Goal: Task Accomplishment & Management: Complete application form

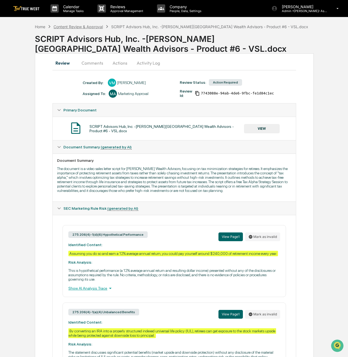
click at [87, 27] on div "Content Review & Approval" at bounding box center [77, 26] width 49 height 5
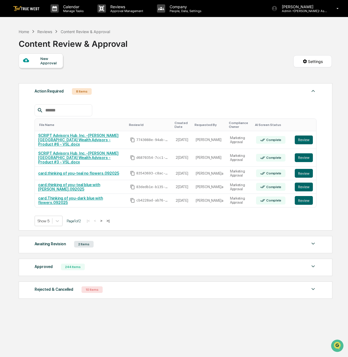
click at [68, 264] on div "244 Items" at bounding box center [73, 267] width 24 height 7
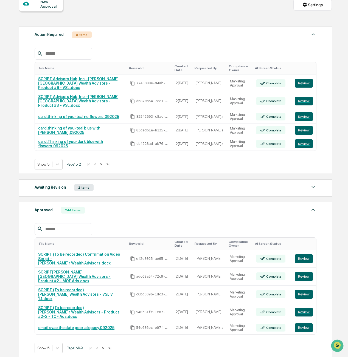
scroll to position [93, 0]
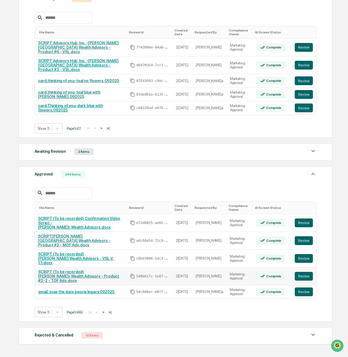
click at [88, 270] on link "SCRIPT (To be recorded) [PERSON_NAME] Wealth Advisors - Product #2-2 - TOF Ads.…" at bounding box center [78, 276] width 81 height 13
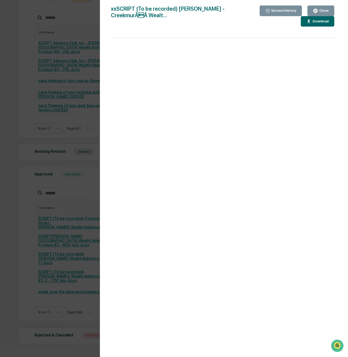
click at [322, 13] on div "Close" at bounding box center [320, 10] width 16 height 5
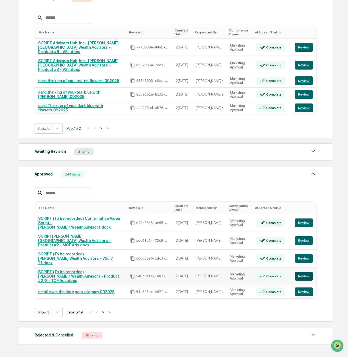
click at [309, 272] on button "Review" at bounding box center [303, 276] width 18 height 9
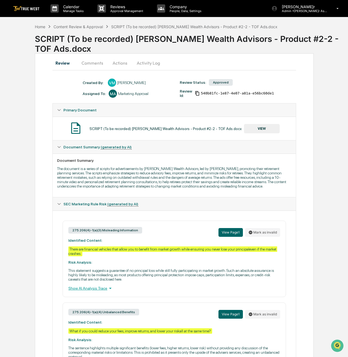
click at [98, 66] on button "Comments" at bounding box center [92, 62] width 30 height 13
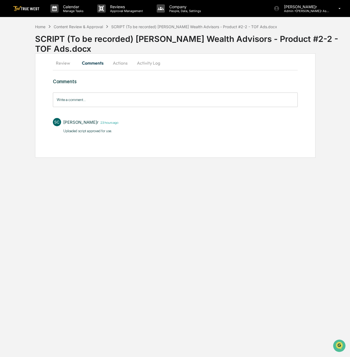
click at [126, 63] on button "Actions" at bounding box center [120, 62] width 25 height 13
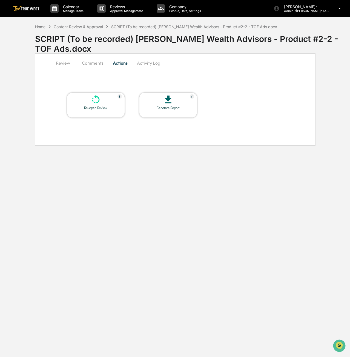
click at [57, 61] on button "Review" at bounding box center [65, 62] width 25 height 13
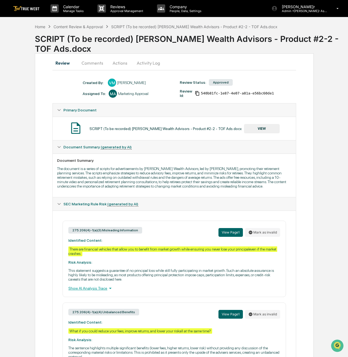
click at [271, 131] on button "VIEW" at bounding box center [262, 128] width 36 height 9
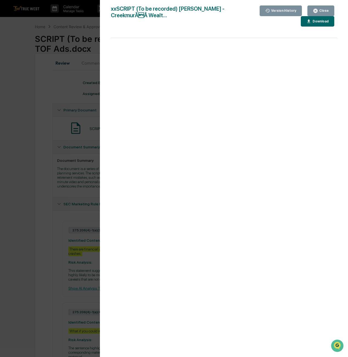
click at [320, 12] on div "Close" at bounding box center [323, 11] width 11 height 4
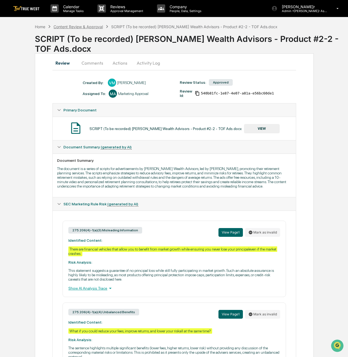
click at [89, 27] on div "Content Review & Approval" at bounding box center [77, 26] width 49 height 5
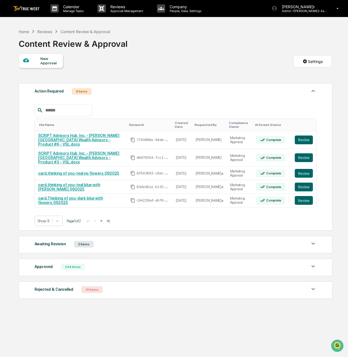
click at [65, 264] on div "244 Items" at bounding box center [73, 267] width 24 height 7
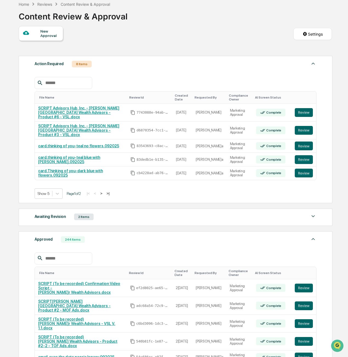
scroll to position [93, 0]
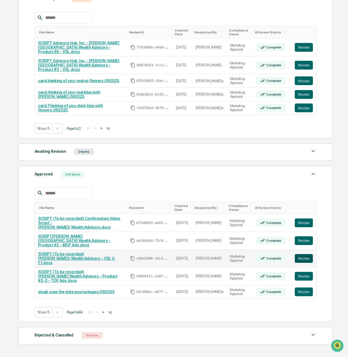
click at [300, 254] on button "Review" at bounding box center [303, 258] width 18 height 9
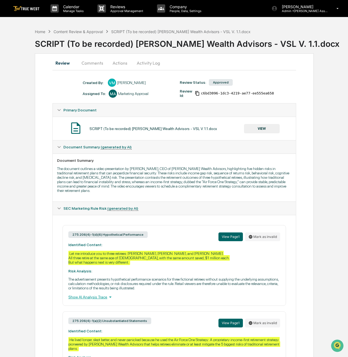
click at [88, 61] on button "Comments" at bounding box center [92, 62] width 30 height 13
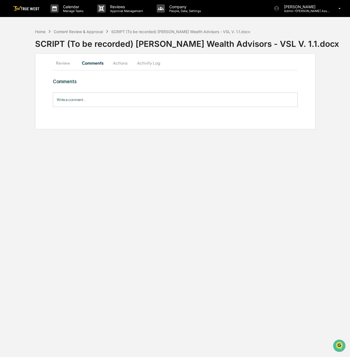
click at [119, 63] on button "Actions" at bounding box center [120, 62] width 25 height 13
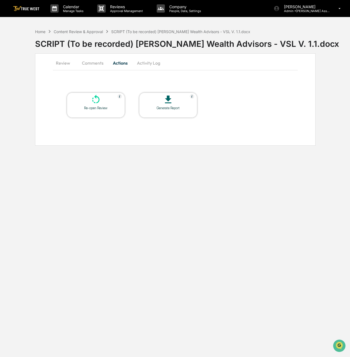
click at [62, 64] on button "Review" at bounding box center [65, 62] width 25 height 13
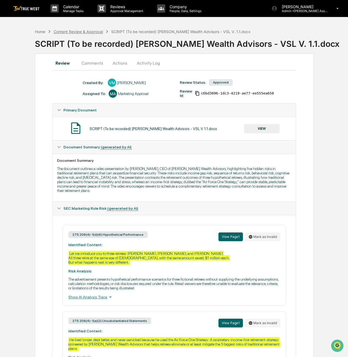
click at [80, 29] on div "Content Review & Approval" at bounding box center [77, 31] width 49 height 5
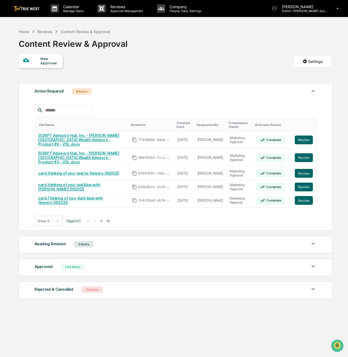
click at [73, 264] on div "244 Items" at bounding box center [73, 267] width 24 height 7
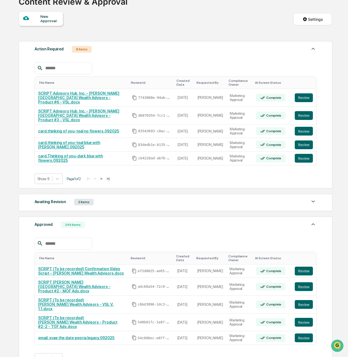
scroll to position [93, 0]
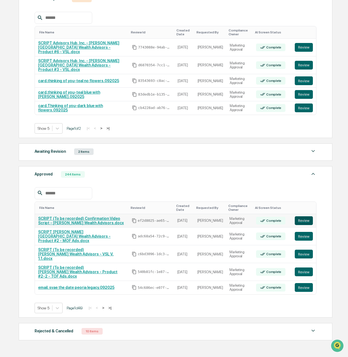
click at [304, 217] on button "Review" at bounding box center [303, 221] width 18 height 9
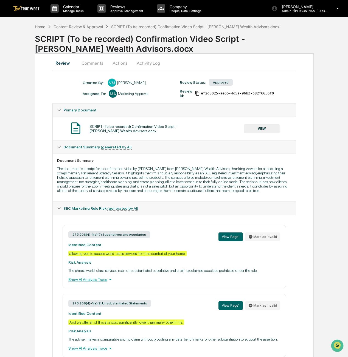
click at [96, 65] on button "Comments" at bounding box center [92, 62] width 30 height 13
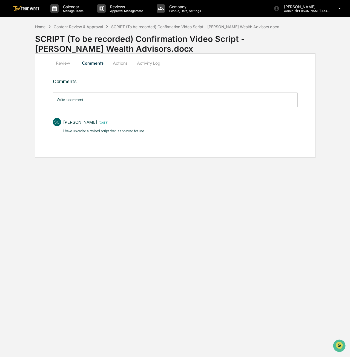
click at [120, 64] on button "Actions" at bounding box center [120, 62] width 25 height 13
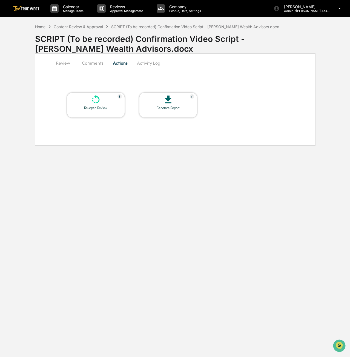
click at [61, 66] on button "Review" at bounding box center [65, 62] width 25 height 13
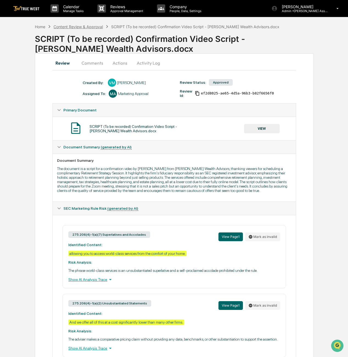
click at [83, 25] on div "Content Review & Approval" at bounding box center [77, 26] width 49 height 5
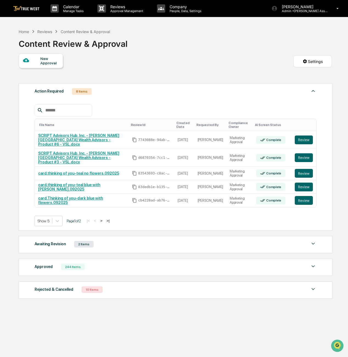
click at [65, 264] on div "244 Items" at bounding box center [73, 267] width 24 height 7
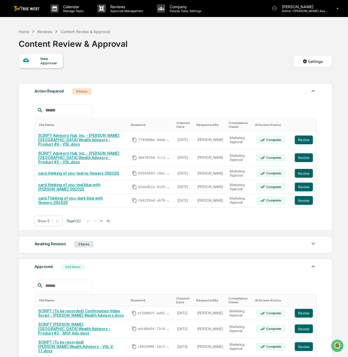
scroll to position [55, 0]
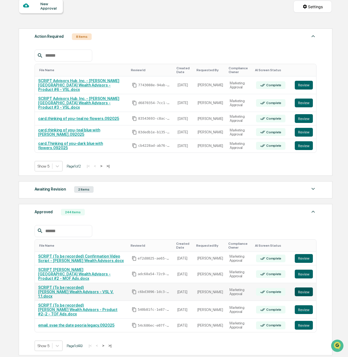
click at [306, 288] on button "Review" at bounding box center [303, 292] width 18 height 9
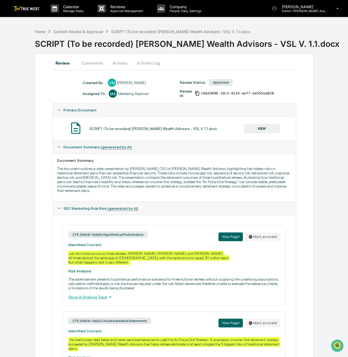
click at [93, 62] on button "Comments" at bounding box center [92, 62] width 30 height 13
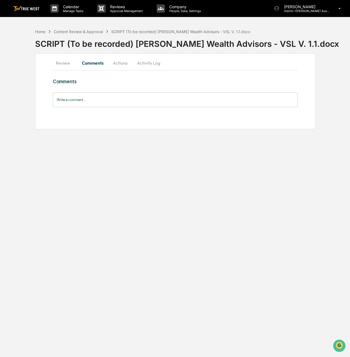
click at [120, 62] on button "Actions" at bounding box center [120, 62] width 25 height 13
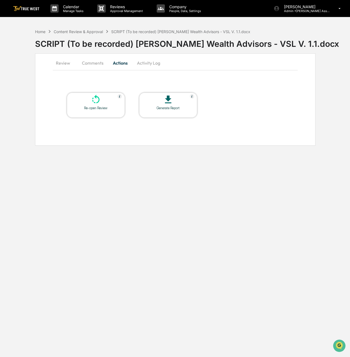
click at [66, 64] on button "Review" at bounding box center [65, 62] width 25 height 13
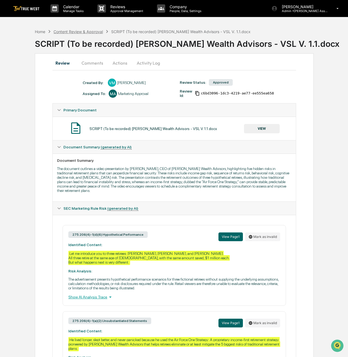
click at [95, 29] on div "Content Review & Approval" at bounding box center [77, 31] width 49 height 5
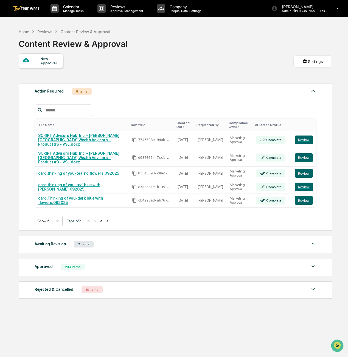
click at [79, 264] on div "244 Items" at bounding box center [73, 267] width 24 height 7
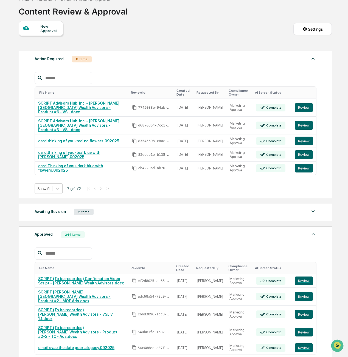
scroll to position [55, 0]
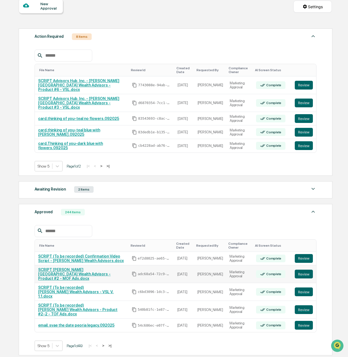
click at [110, 268] on link "SCRIPT [PERSON_NAME][GEOGRAPHIC_DATA] Wealth Advisors - Product #2 - MOF Ads.do…" at bounding box center [74, 274] width 72 height 13
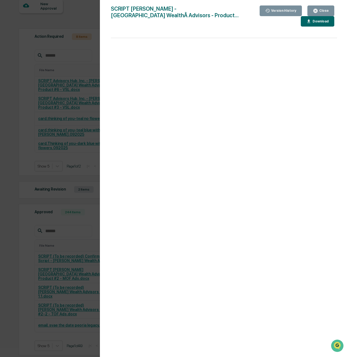
click at [321, 11] on div "Close" at bounding box center [323, 11] width 11 height 4
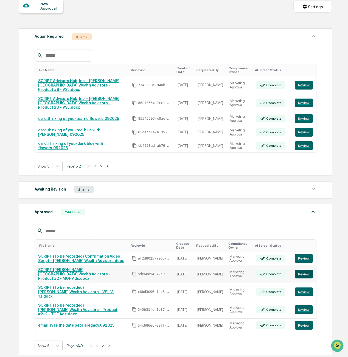
click at [300, 270] on button "Review" at bounding box center [303, 274] width 18 height 9
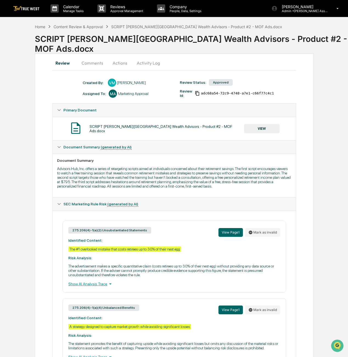
click at [119, 62] on button "Actions" at bounding box center [119, 62] width 25 height 13
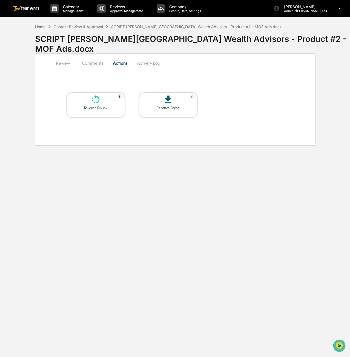
click at [101, 111] on div "Re-open Review" at bounding box center [96, 105] width 58 height 25
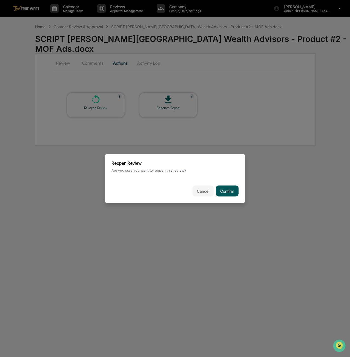
click at [234, 193] on button "Confirm" at bounding box center [227, 191] width 23 height 11
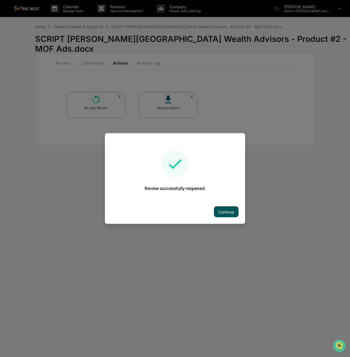
click at [226, 214] on button "Continue" at bounding box center [226, 212] width 25 height 11
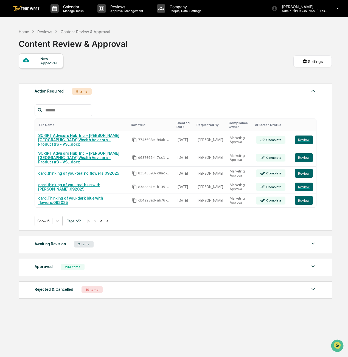
click at [104, 219] on button ">" at bounding box center [100, 221] width 5 height 5
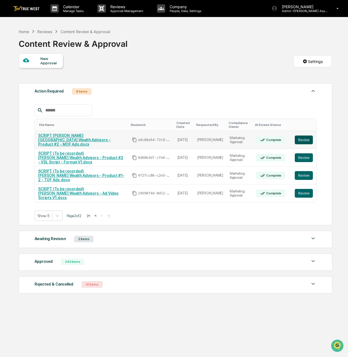
click at [307, 139] on button "Review" at bounding box center [303, 140] width 18 height 9
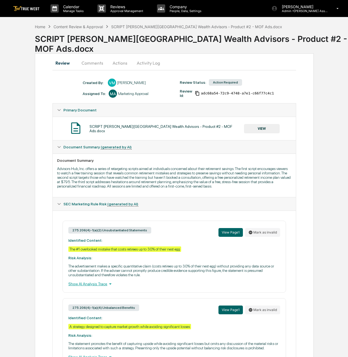
click at [119, 59] on button "Actions" at bounding box center [119, 62] width 25 height 13
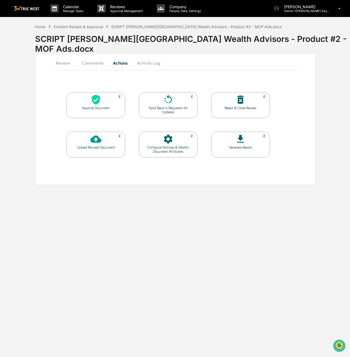
click at [232, 110] on div "Reject & Close Review" at bounding box center [241, 105] width 58 height 25
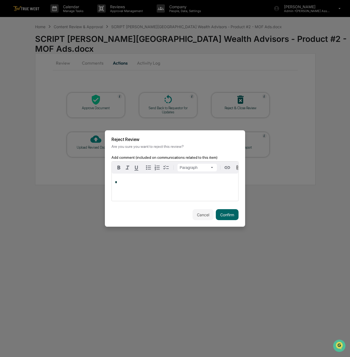
click at [170, 193] on div "*" at bounding box center [175, 187] width 127 height 27
click at [221, 216] on button "Confirm" at bounding box center [227, 214] width 23 height 11
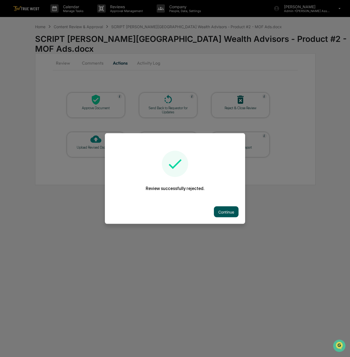
click at [221, 215] on button "Continue" at bounding box center [226, 212] width 25 height 11
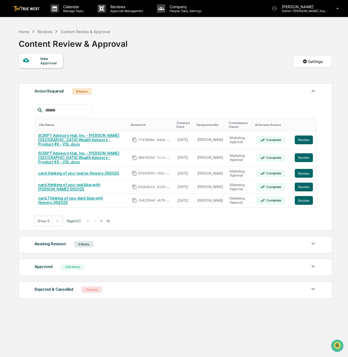
click at [89, 263] on div "Approved 243 Items" at bounding box center [175, 267] width 281 height 8
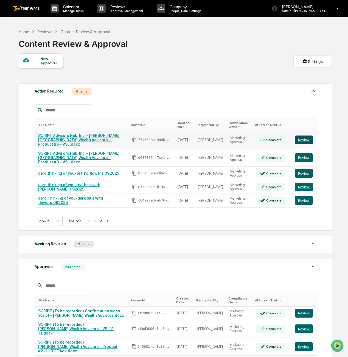
click at [304, 140] on button "Review" at bounding box center [303, 140] width 18 height 9
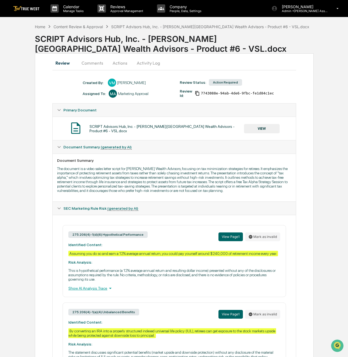
click at [262, 128] on button "VIEW" at bounding box center [262, 128] width 36 height 9
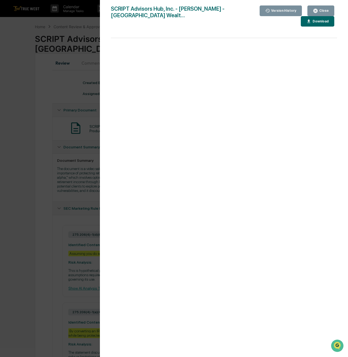
click at [322, 8] on button "Close" at bounding box center [320, 10] width 27 height 11
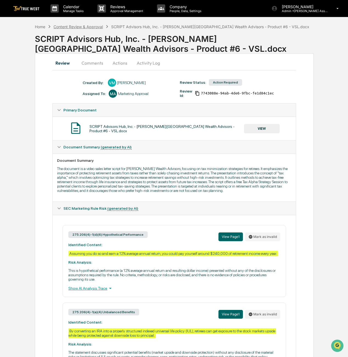
click at [89, 27] on div "Content Review & Approval" at bounding box center [77, 26] width 49 height 5
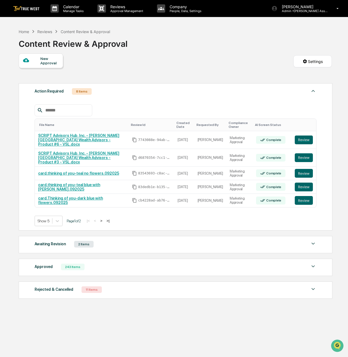
click at [104, 219] on button ">" at bounding box center [100, 221] width 5 height 5
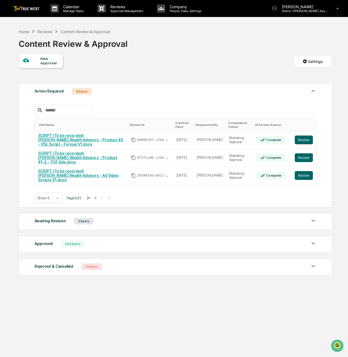
click at [81, 241] on div "243 Items" at bounding box center [73, 244] width 24 height 7
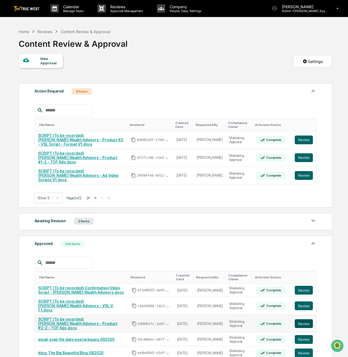
click at [303, 320] on button "Review" at bounding box center [303, 324] width 18 height 9
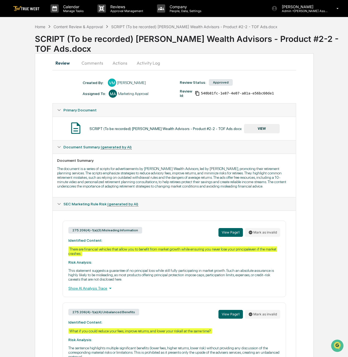
click at [122, 64] on button "Actions" at bounding box center [119, 62] width 25 height 13
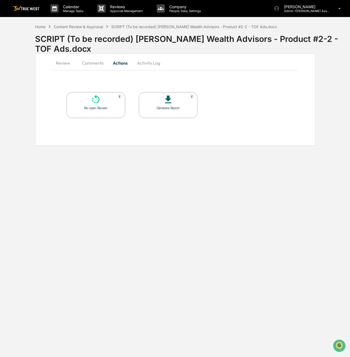
click at [107, 106] on div "Re-open Review" at bounding box center [95, 108] width 49 height 4
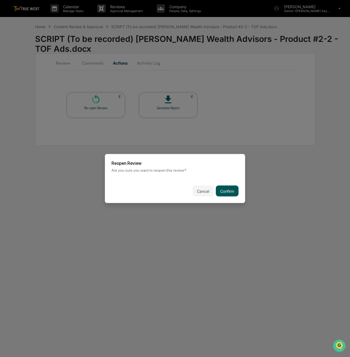
click at [231, 190] on button "Confirm" at bounding box center [227, 191] width 23 height 11
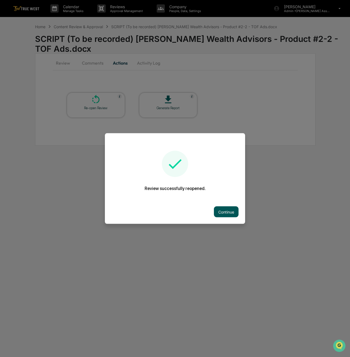
click at [223, 209] on button "Continue" at bounding box center [226, 212] width 25 height 11
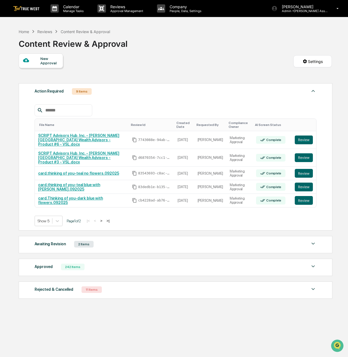
click at [104, 219] on button ">" at bounding box center [100, 221] width 5 height 5
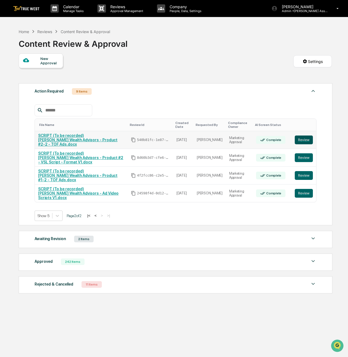
click at [303, 140] on button "Review" at bounding box center [303, 140] width 18 height 9
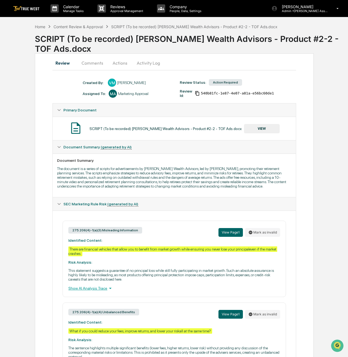
click at [115, 62] on button "Actions" at bounding box center [119, 62] width 25 height 13
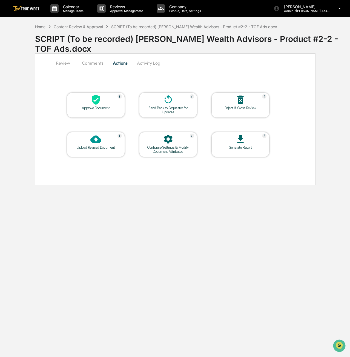
click at [233, 108] on div "Reject & Close Review" at bounding box center [240, 108] width 49 height 4
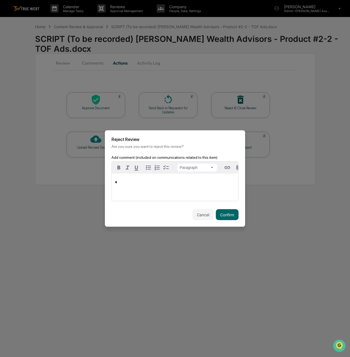
drag, startPoint x: 158, startPoint y: 188, endPoint x: 105, endPoint y: 252, distance: 82.9
click at [155, 193] on div "*" at bounding box center [175, 187] width 127 height 27
click at [234, 213] on button "Confirm" at bounding box center [227, 214] width 23 height 11
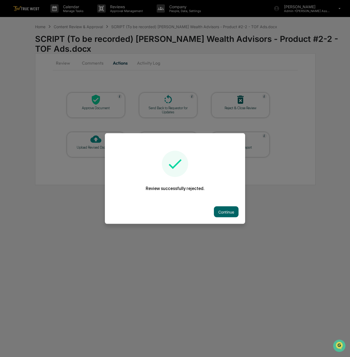
click at [234, 213] on button "Continue" at bounding box center [226, 212] width 25 height 11
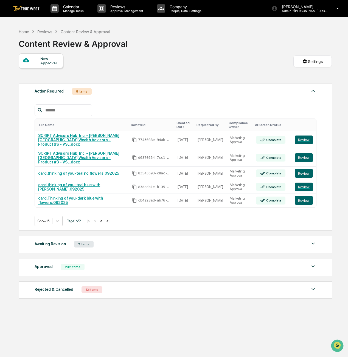
click at [83, 241] on div "2 Items" at bounding box center [83, 244] width 19 height 7
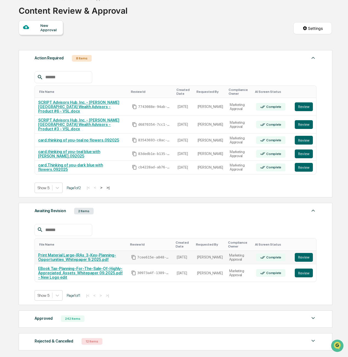
scroll to position [52, 0]
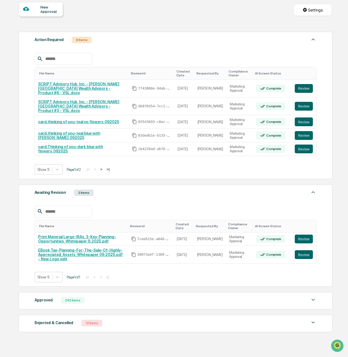
click at [87, 297] on div "Approved 242 Items" at bounding box center [175, 301] width 281 height 8
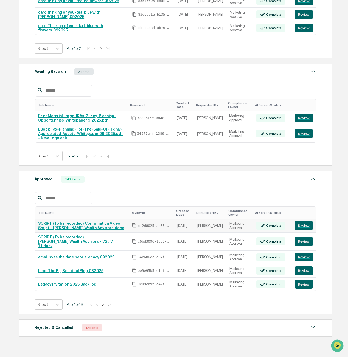
scroll to position [8, 0]
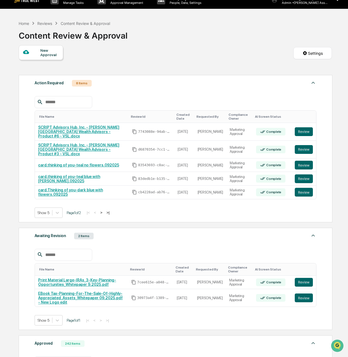
click at [104, 210] on button ">" at bounding box center [100, 212] width 5 height 5
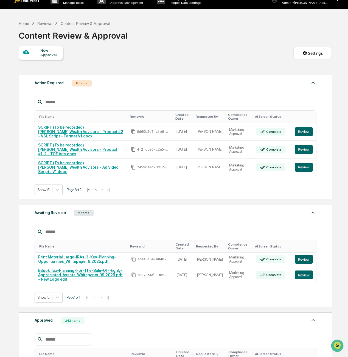
click at [98, 187] on button "<" at bounding box center [95, 189] width 5 height 5
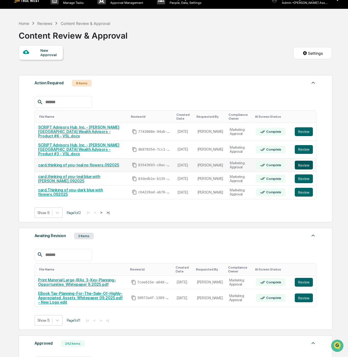
click at [300, 161] on button "Review" at bounding box center [303, 165] width 18 height 9
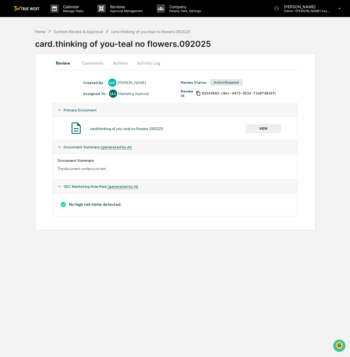
click at [274, 127] on button "VIEW" at bounding box center [264, 128] width 36 height 9
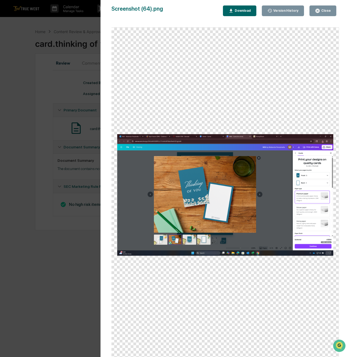
click at [259, 194] on img at bounding box center [225, 195] width 216 height 122
click at [318, 10] on icon "button" at bounding box center [317, 10] width 5 height 5
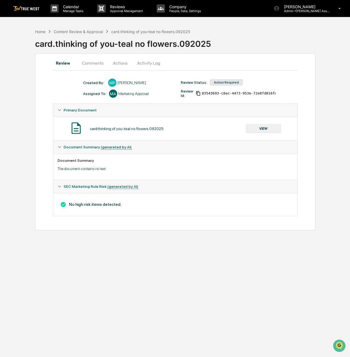
click at [119, 64] on button "Actions" at bounding box center [120, 62] width 25 height 13
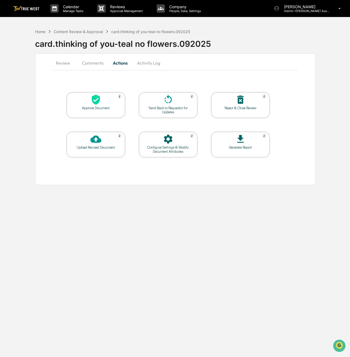
click at [94, 111] on div "Approve Document" at bounding box center [96, 105] width 58 height 25
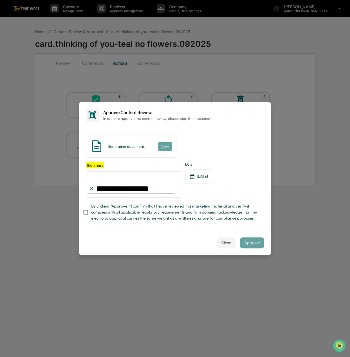
type input "**********"
click at [203, 244] on div "Close Approve" at bounding box center [175, 243] width 192 height 24
click at [136, 186] on input "**********" at bounding box center [134, 185] width 96 height 26
click at [126, 238] on div "Close Approve" at bounding box center [175, 243] width 192 height 24
click at [249, 241] on button "Approve" at bounding box center [252, 243] width 24 height 11
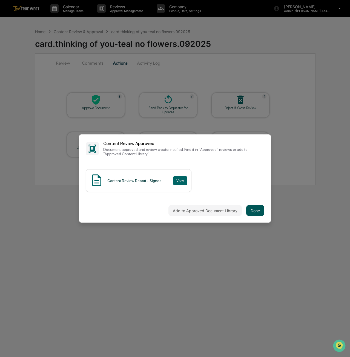
click at [260, 209] on button "Done" at bounding box center [255, 210] width 18 height 11
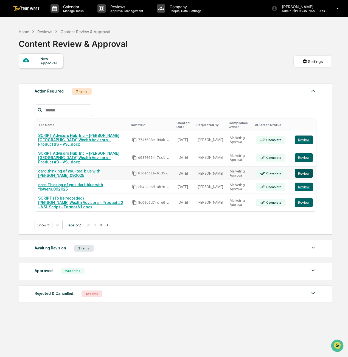
click at [307, 169] on button "Review" at bounding box center [303, 173] width 18 height 9
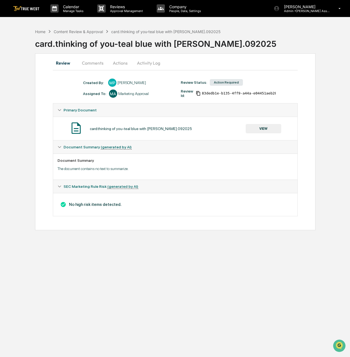
click at [115, 63] on button "Actions" at bounding box center [120, 62] width 25 height 13
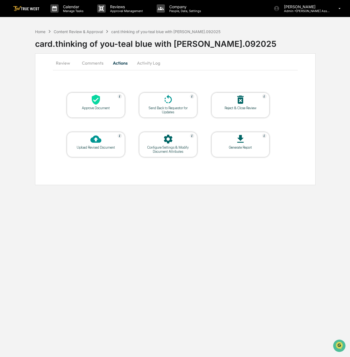
click at [97, 104] on icon at bounding box center [95, 99] width 11 height 11
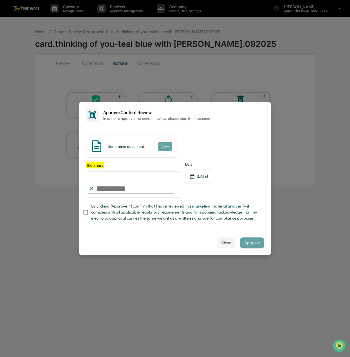
click at [229, 251] on div "Close Approve" at bounding box center [175, 243] width 192 height 24
click at [227, 248] on button "Close" at bounding box center [226, 243] width 19 height 11
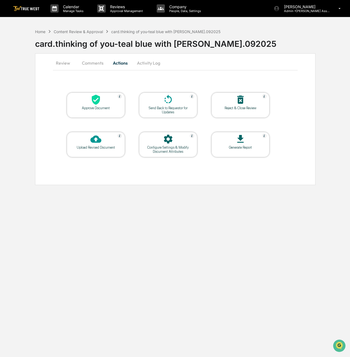
click at [67, 66] on button "Review" at bounding box center [65, 62] width 25 height 13
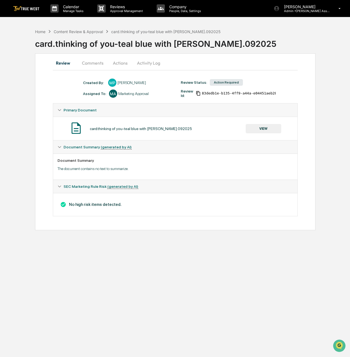
click at [266, 129] on button "VIEW" at bounding box center [264, 128] width 36 height 9
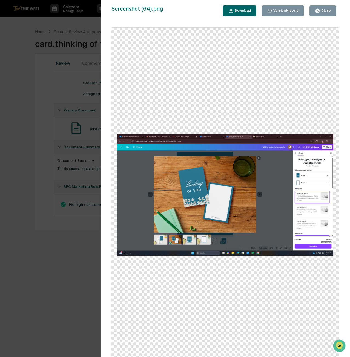
click at [319, 12] on icon "button" at bounding box center [318, 11] width 4 height 4
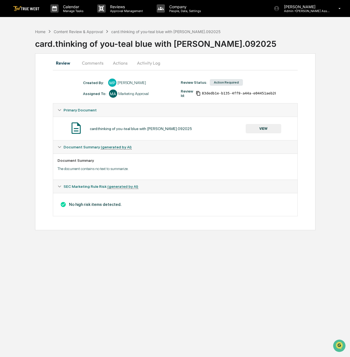
click at [129, 63] on button "Actions" at bounding box center [120, 62] width 25 height 13
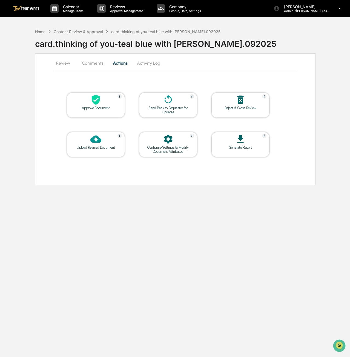
click at [99, 105] on icon at bounding box center [95, 99] width 11 height 11
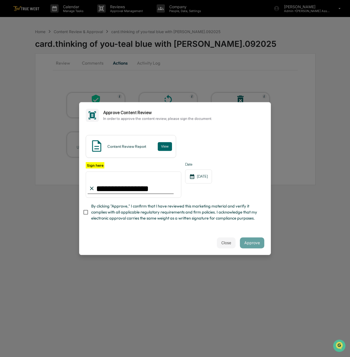
type input "**********"
click at [127, 247] on div "Close Approve" at bounding box center [175, 243] width 192 height 24
click at [114, 222] on span "By clicking "Approve," I confirm that I have reviewed this marketing material a…" at bounding box center [175, 212] width 169 height 18
click at [256, 246] on button "Approve" at bounding box center [252, 243] width 24 height 11
